Goal: Find specific page/section: Find specific page/section

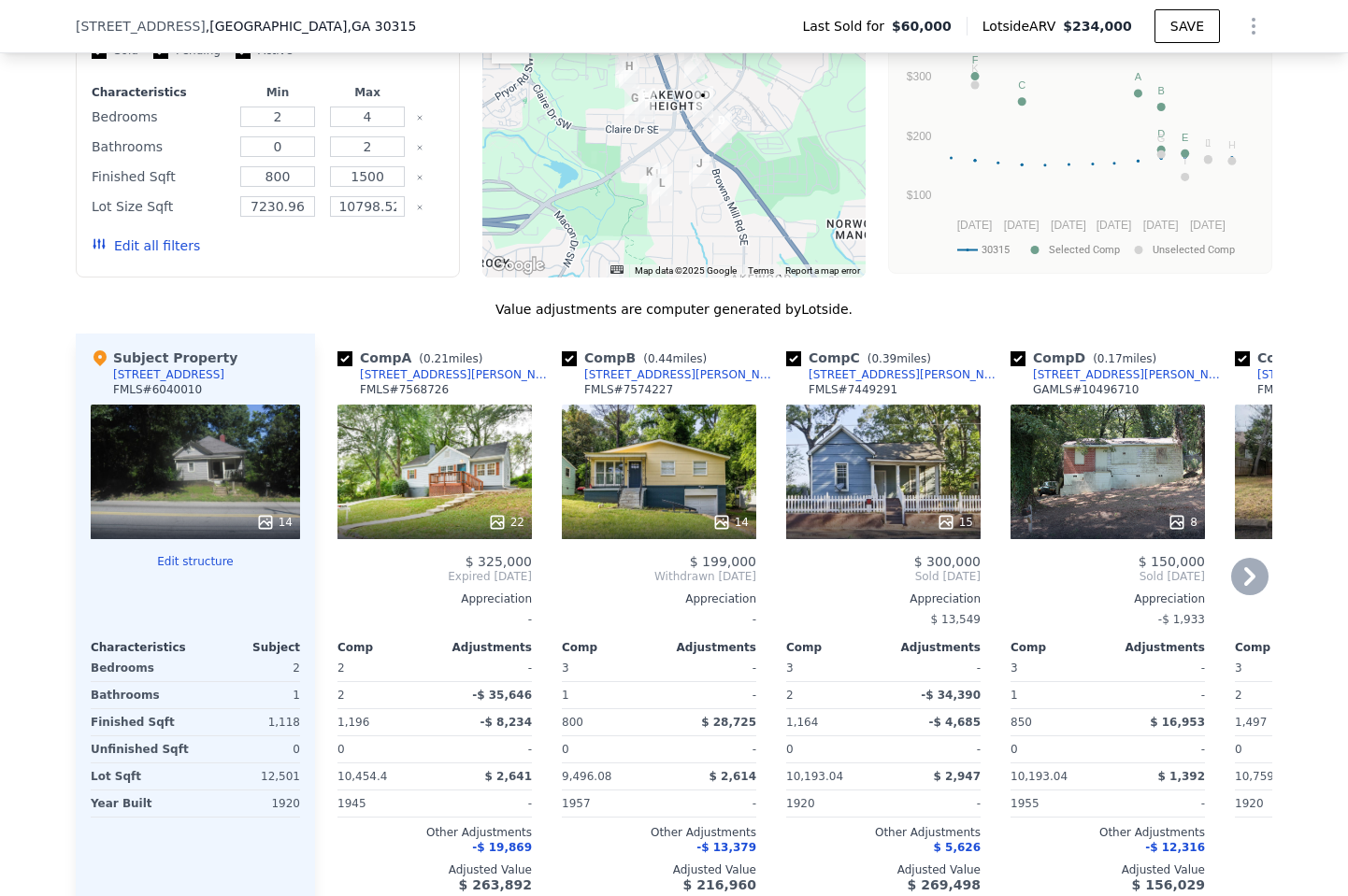
click at [441, 473] on div "22" at bounding box center [434, 471] width 194 height 134
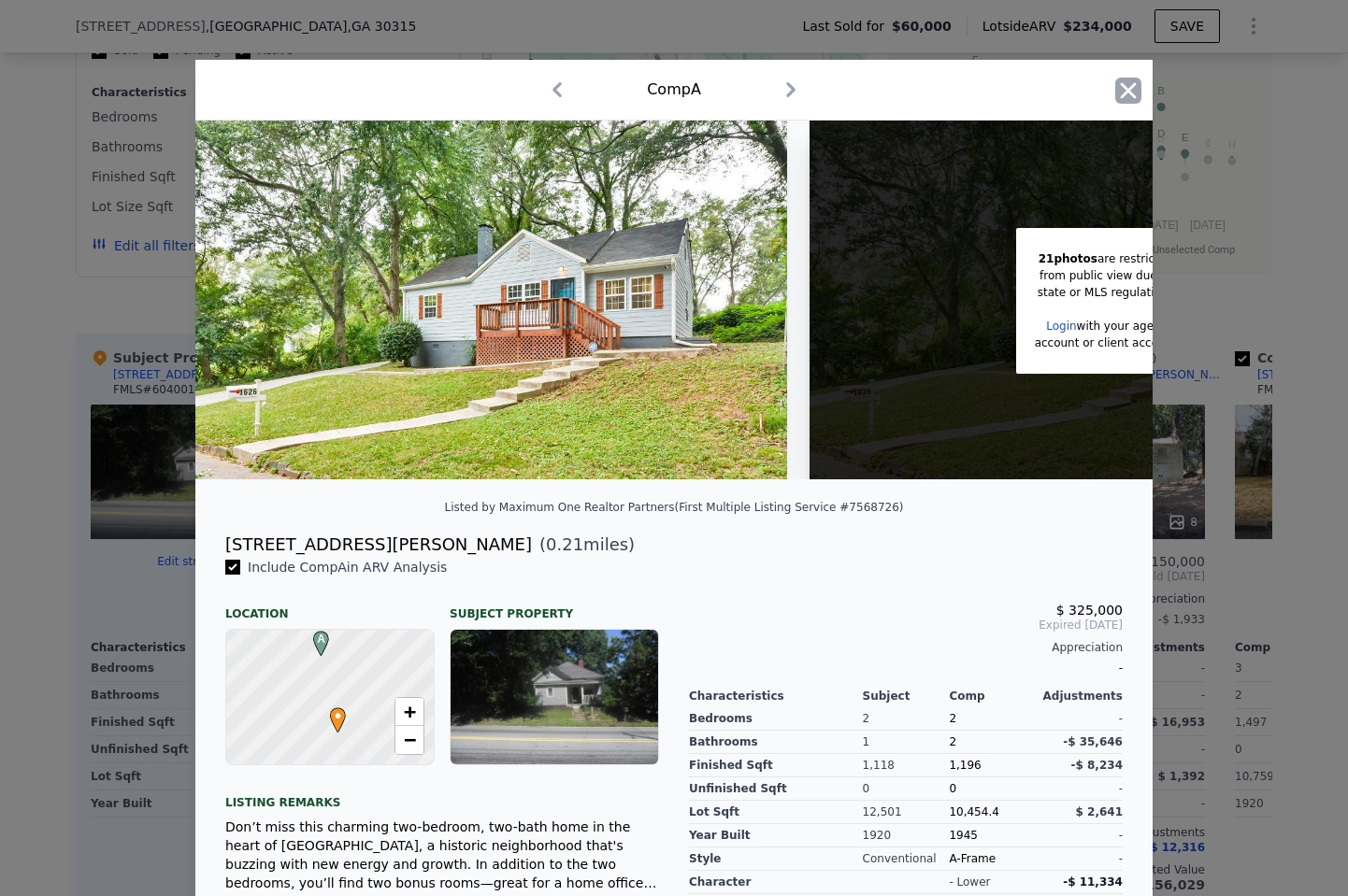
click at [1130, 86] on icon "button" at bounding box center [1128, 91] width 27 height 26
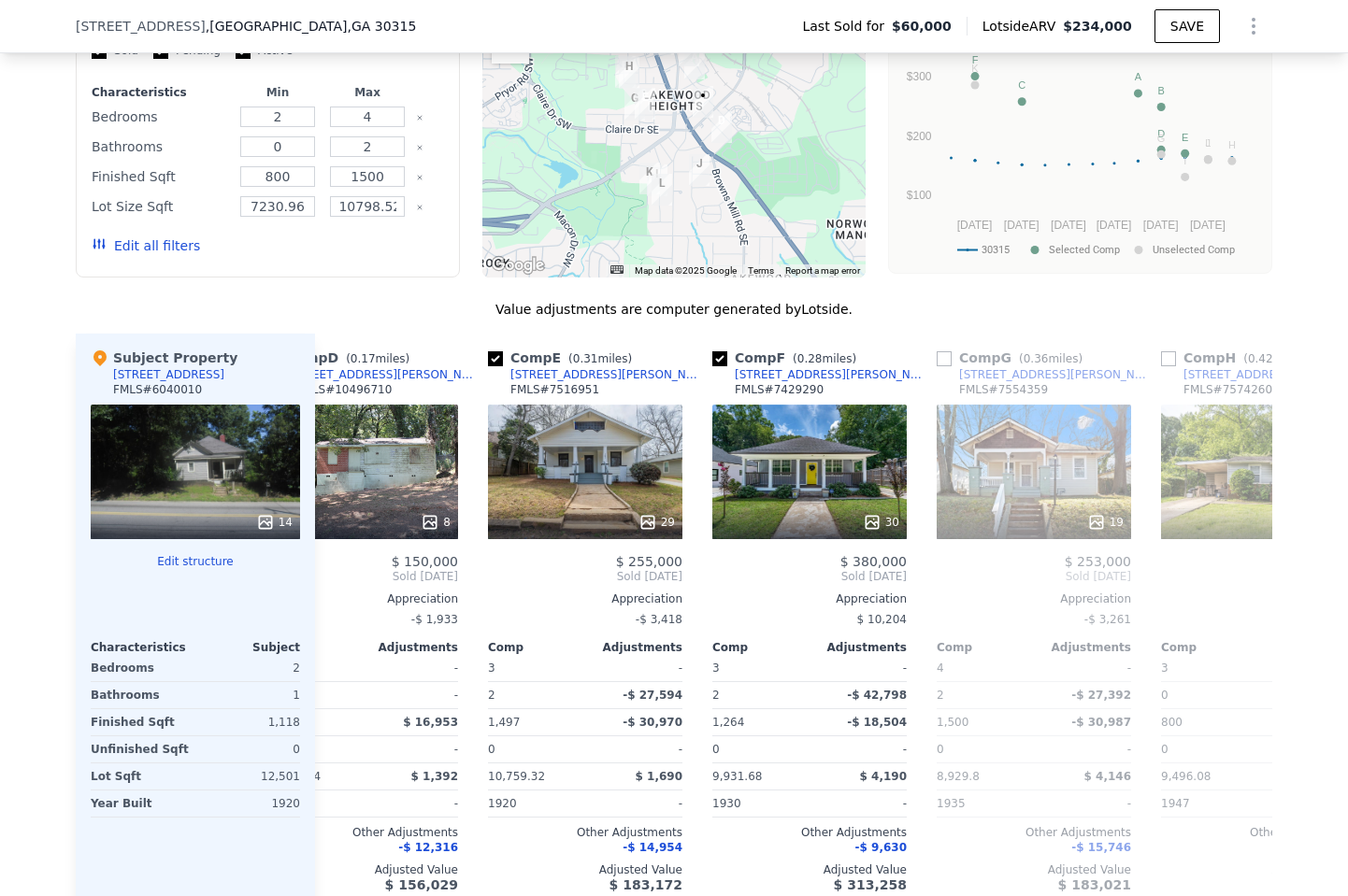
scroll to position [0, 759]
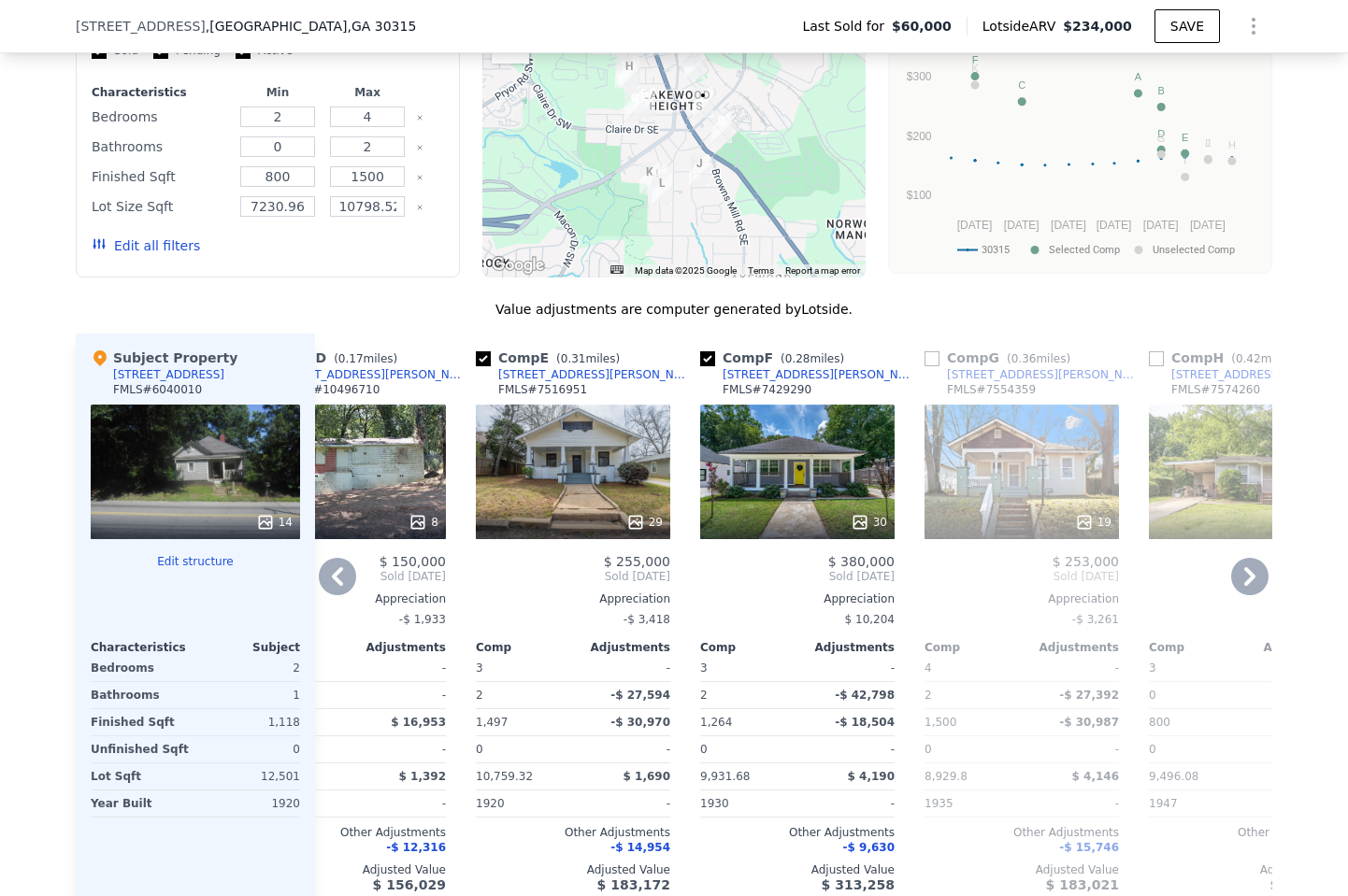
click at [968, 472] on div "19" at bounding box center [1020, 471] width 194 height 134
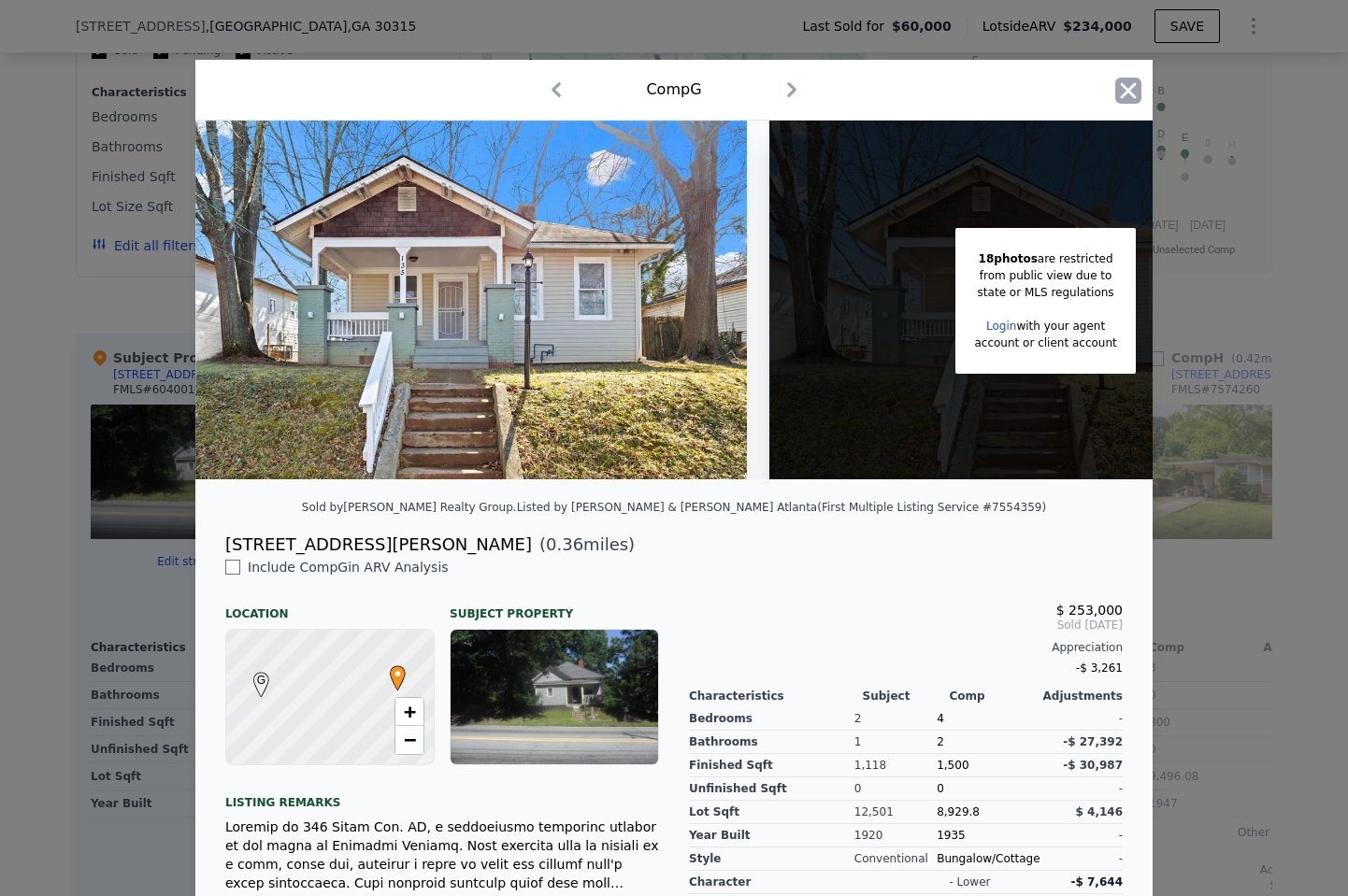
click at [1127, 88] on icon "button" at bounding box center [1128, 91] width 27 height 26
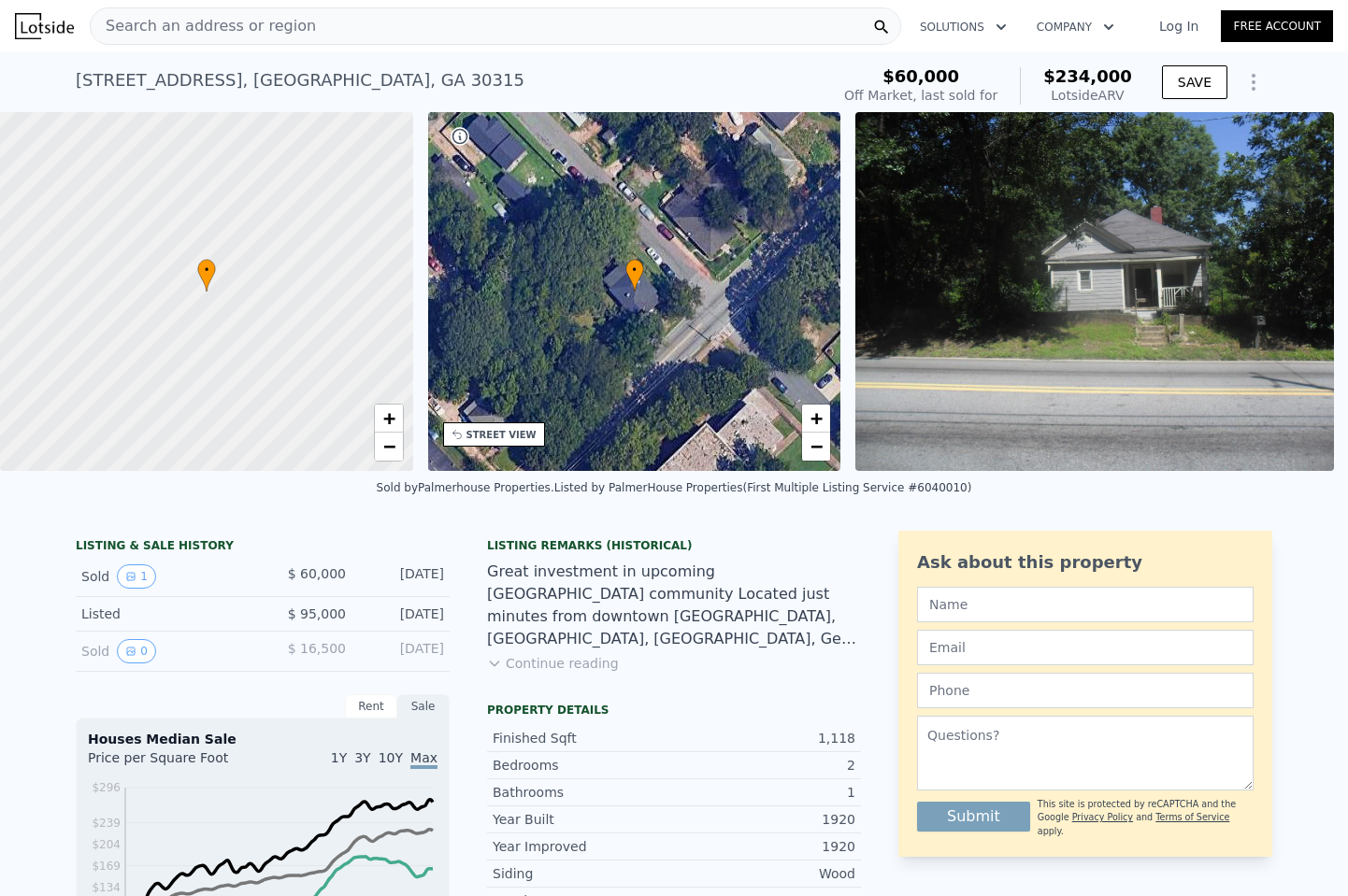
click at [256, 21] on span "Search an address or region" at bounding box center [204, 26] width 225 height 23
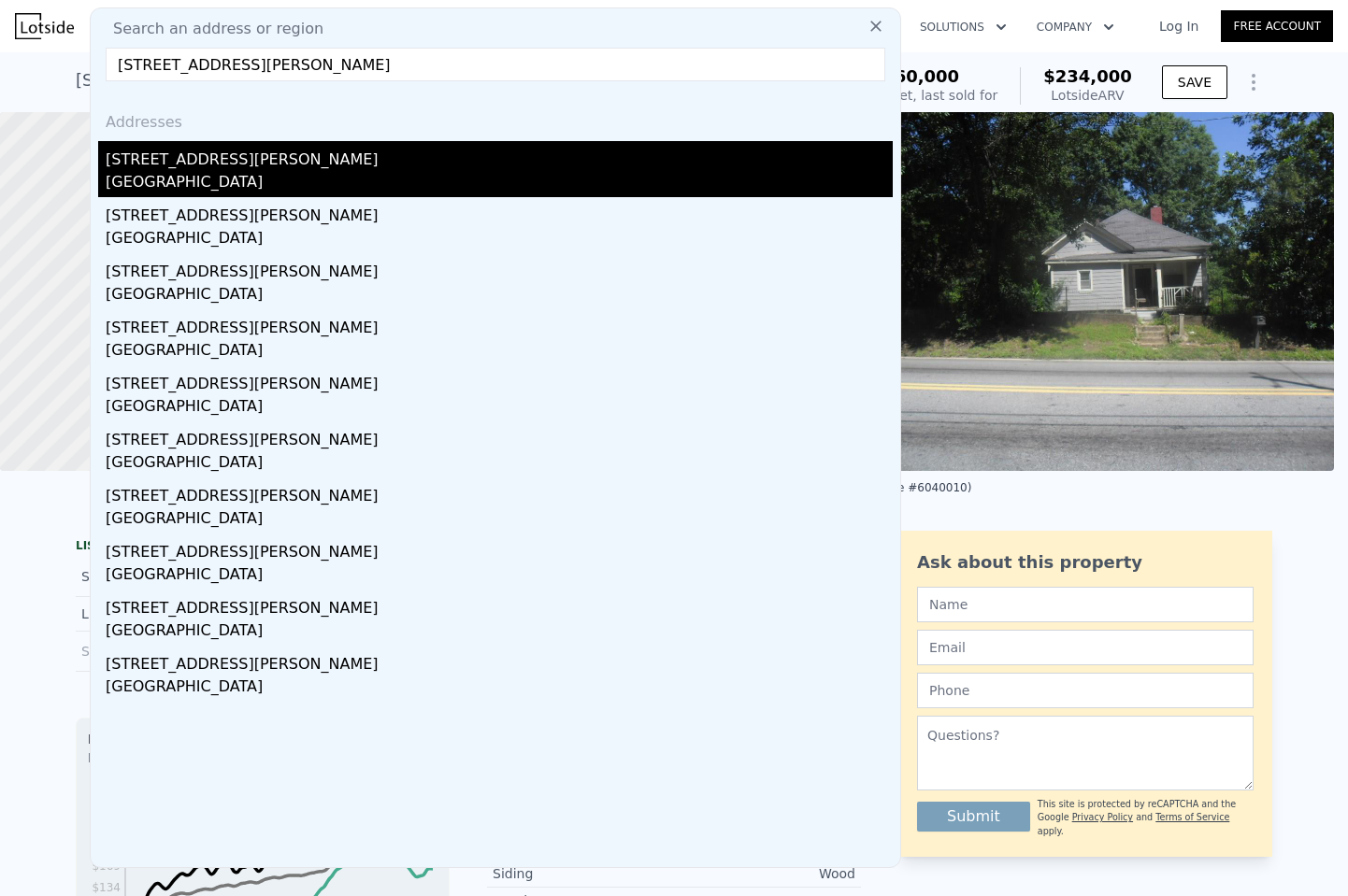
type input "[STREET_ADDRESS][PERSON_NAME]"
click at [201, 157] on div "[STREET_ADDRESS][PERSON_NAME]" at bounding box center [499, 156] width 787 height 30
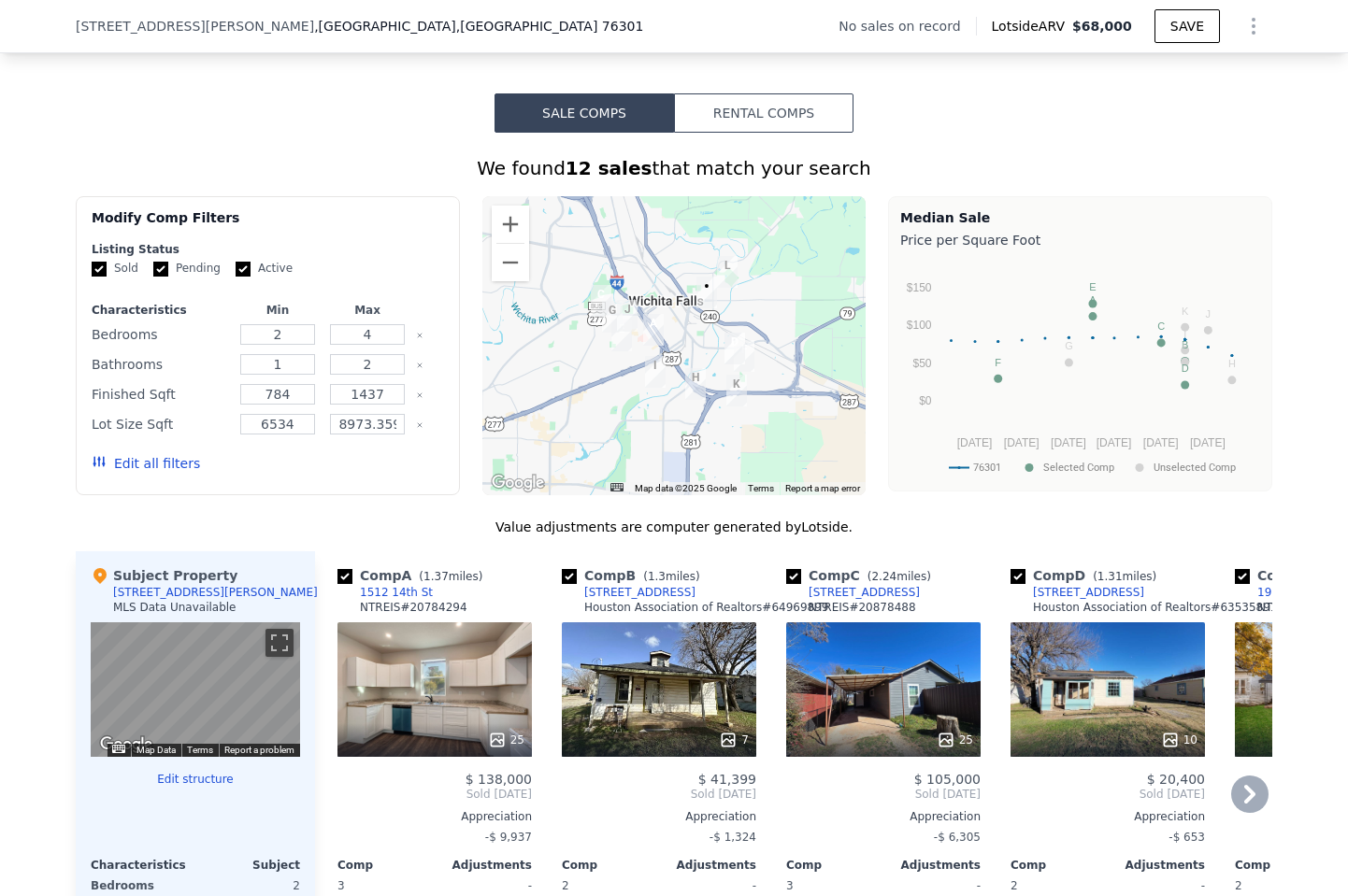
scroll to position [0, 6]
